Goal: Transaction & Acquisition: Purchase product/service

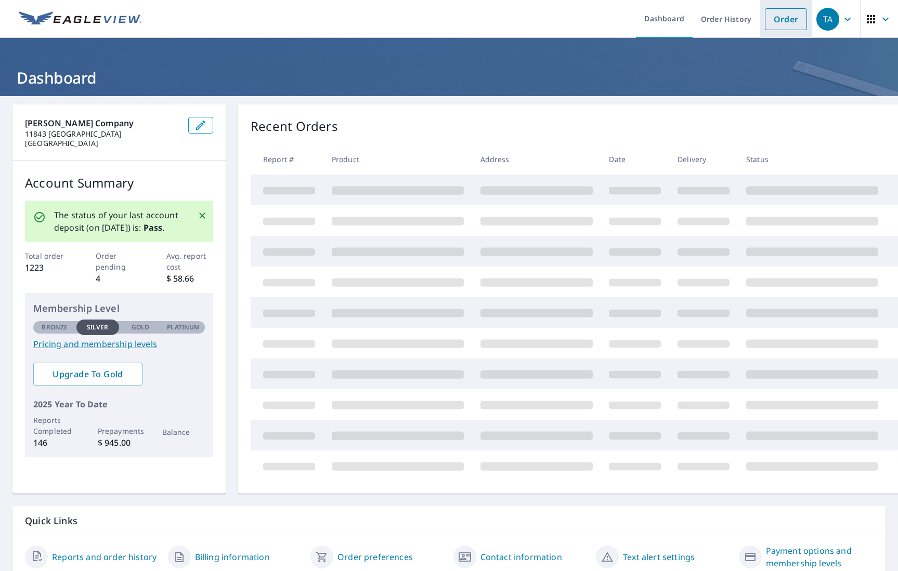
click at [785, 23] on link "Order" at bounding box center [786, 19] width 42 height 22
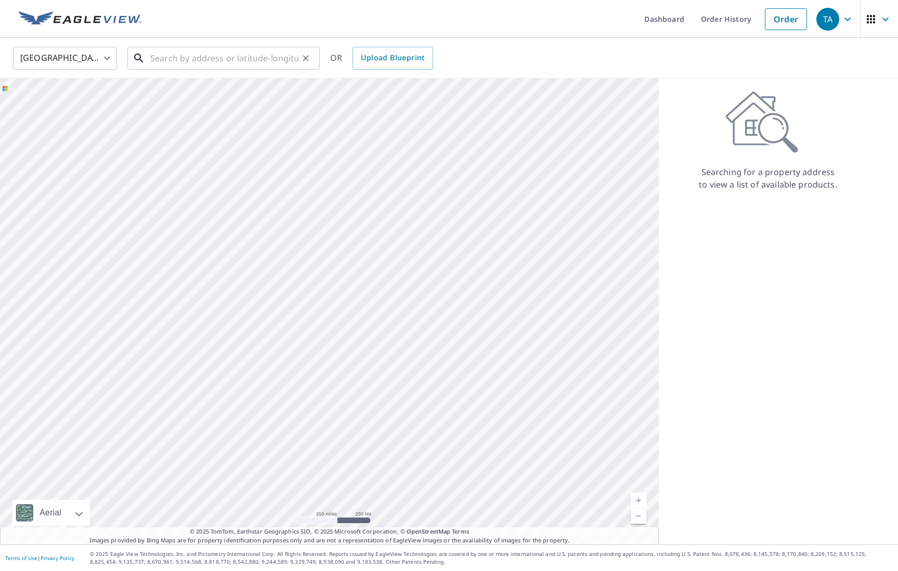
click at [173, 57] on input "text" at bounding box center [224, 58] width 148 height 29
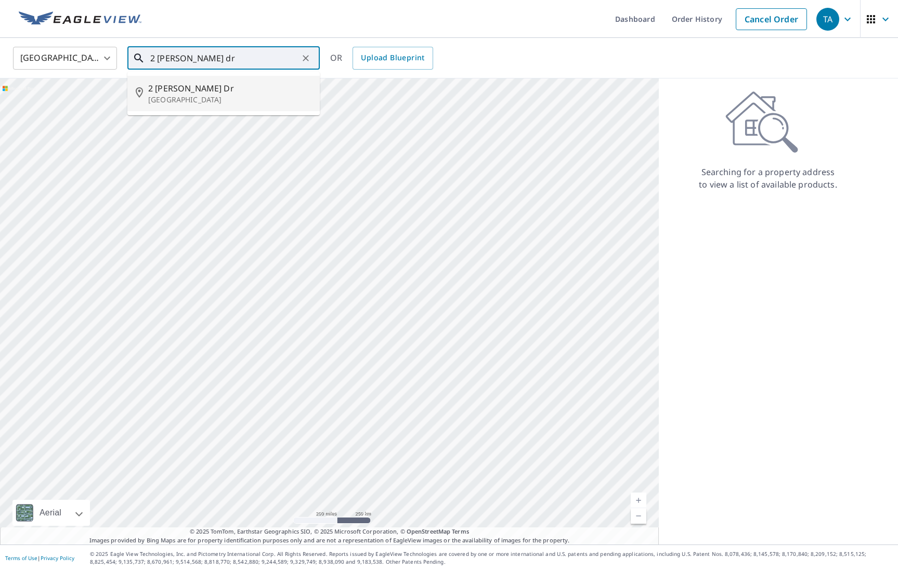
click at [161, 95] on p "[GEOGRAPHIC_DATA]" at bounding box center [229, 100] width 163 height 10
type input "[STREET_ADDRESS][PERSON_NAME]"
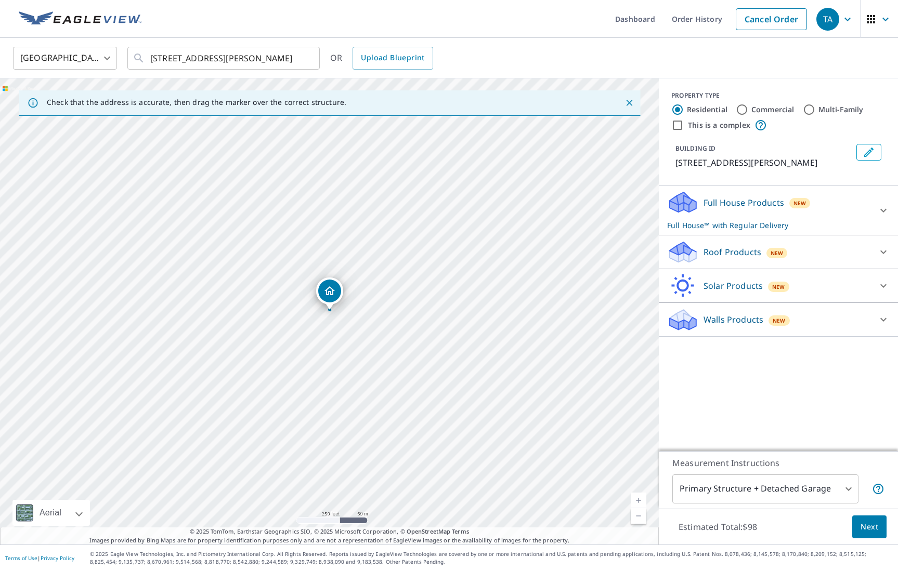
click at [727, 253] on p "Roof Products" at bounding box center [732, 252] width 58 height 12
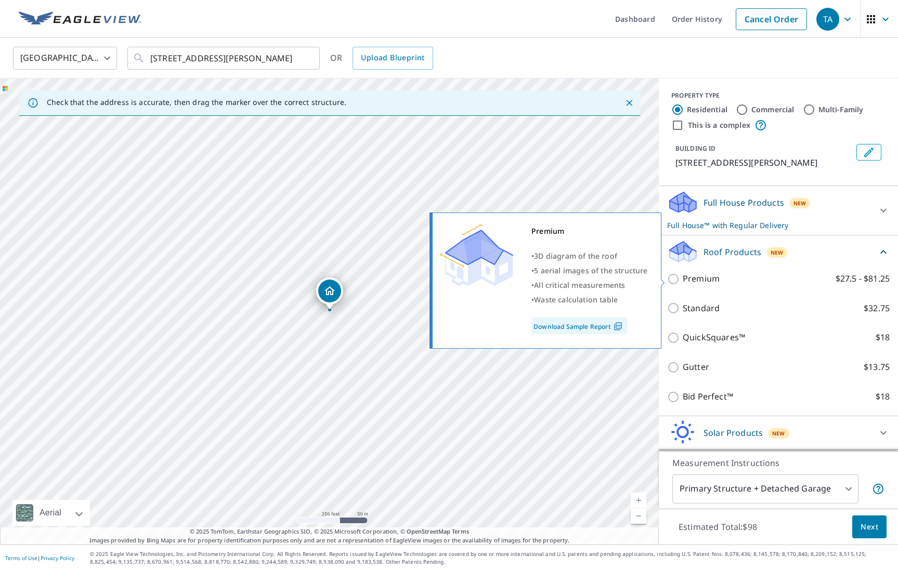
click at [678, 279] on input "Premium $27.5 - $81.25" at bounding box center [675, 279] width 16 height 12
checkbox input "true"
checkbox input "false"
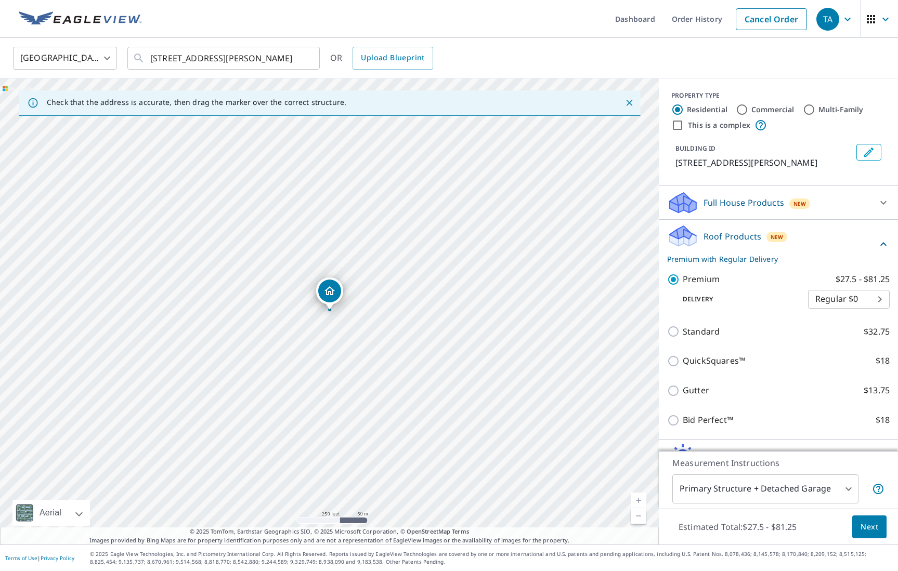
click at [865, 528] on span "Next" at bounding box center [869, 527] width 18 height 13
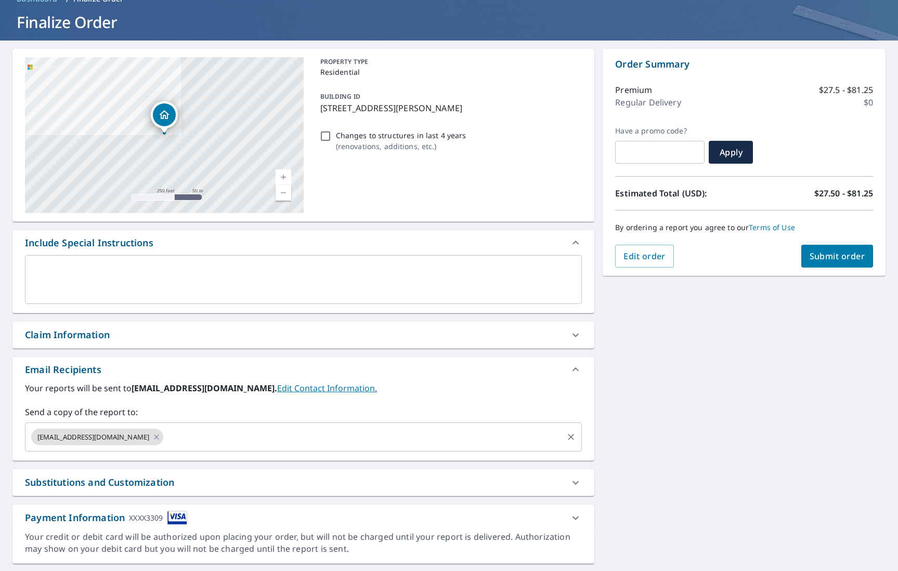
scroll to position [62, 0]
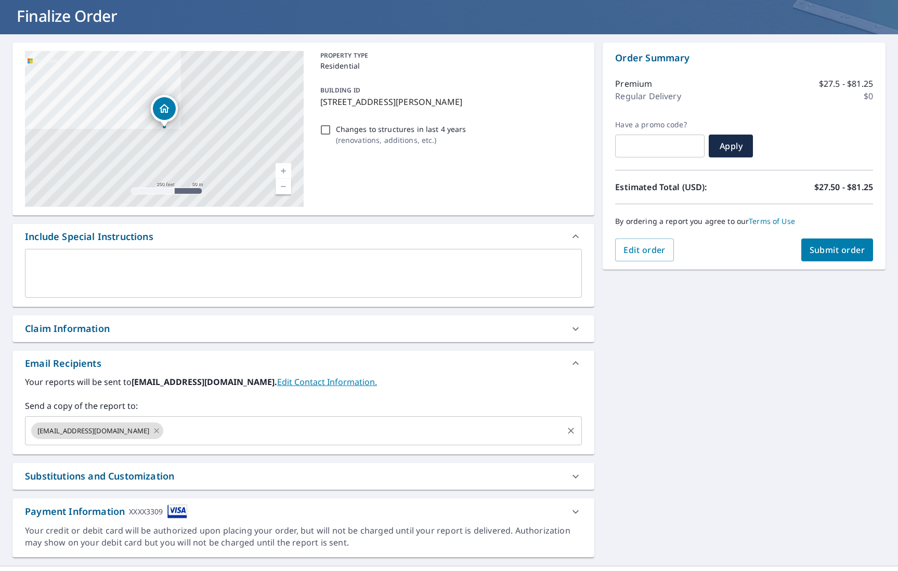
click at [192, 432] on input "text" at bounding box center [363, 431] width 397 height 20
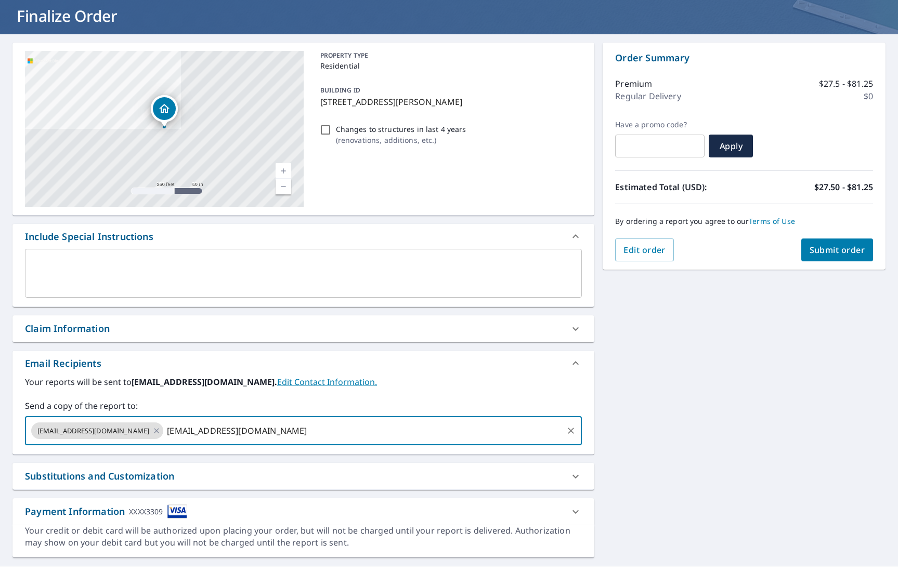
type input "[EMAIL_ADDRESS][DOMAIN_NAME]"
click at [828, 247] on span "Submit order" at bounding box center [837, 249] width 56 height 11
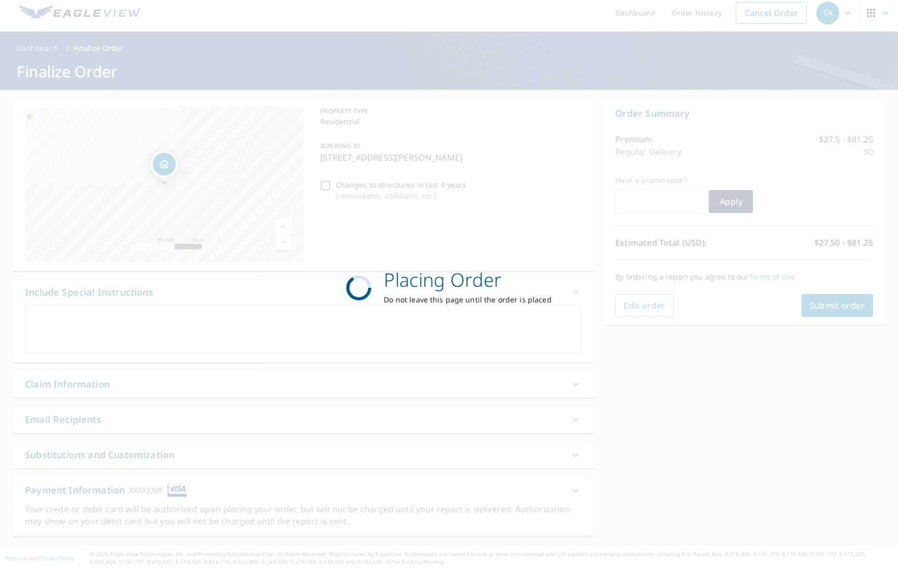
scroll to position [6, 0]
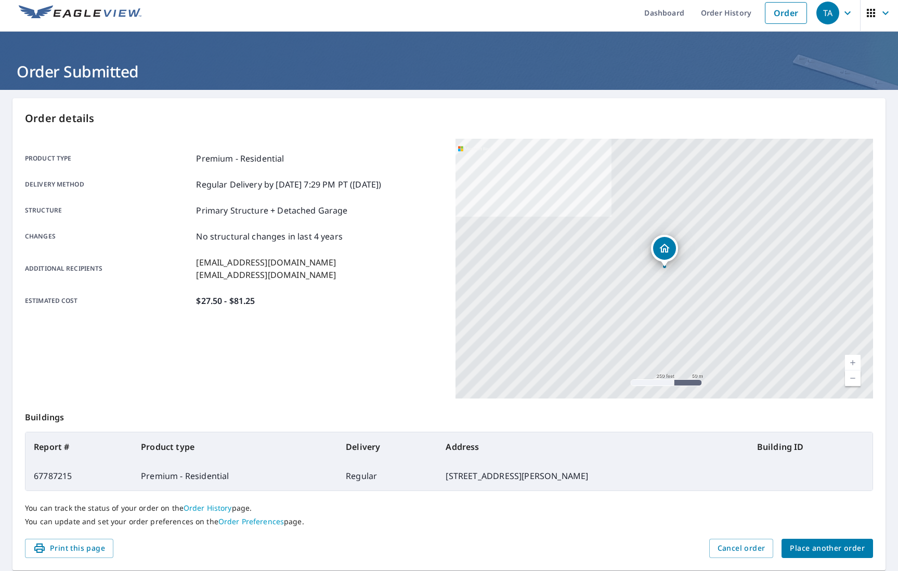
click at [834, 10] on div "TA" at bounding box center [827, 13] width 23 height 23
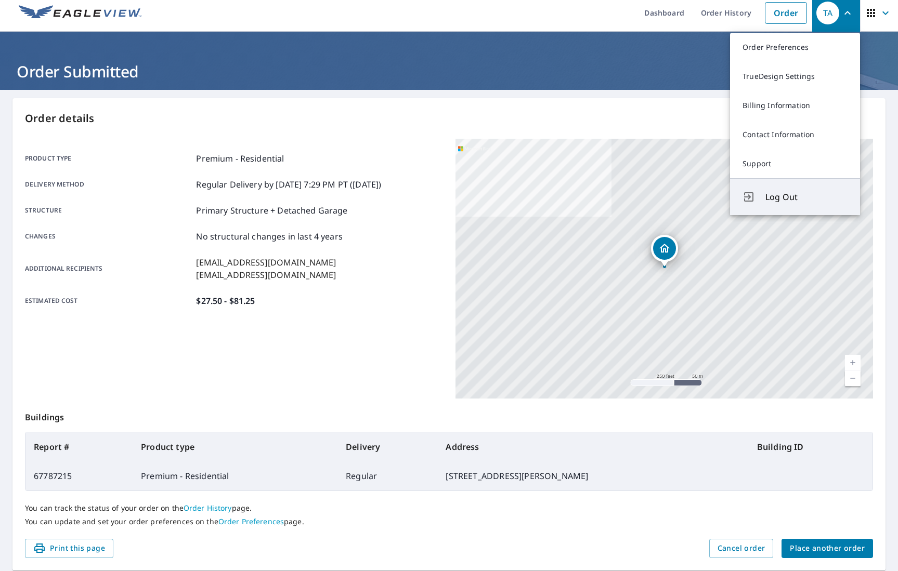
click at [766, 202] on span "Log Out" at bounding box center [806, 197] width 82 height 12
